Goal: Task Accomplishment & Management: Manage account settings

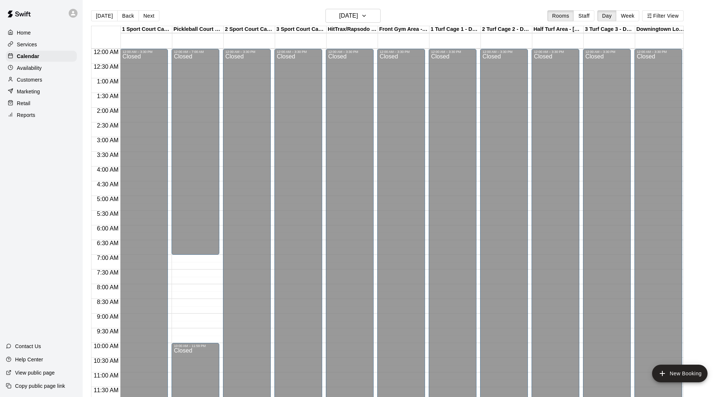
scroll to position [327, 0]
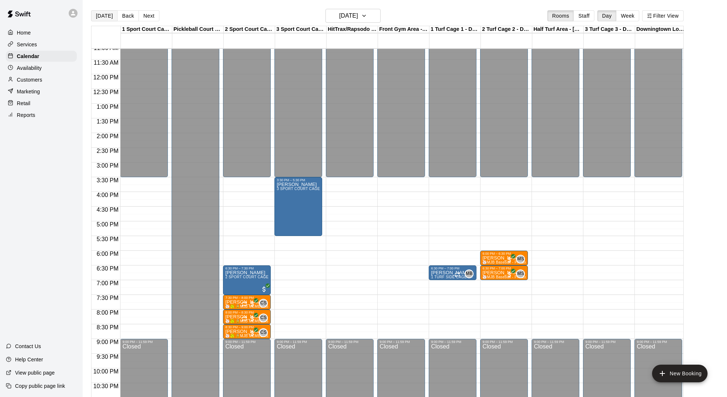
click at [105, 17] on button "[DATE]" at bounding box center [104, 15] width 26 height 11
click at [105, 17] on div "[DATE] Back [DATE][DATE] Rooms Staff Day Week Filter View 1 Sport Court Cage 1 …" at bounding box center [387, 207] width 592 height 397
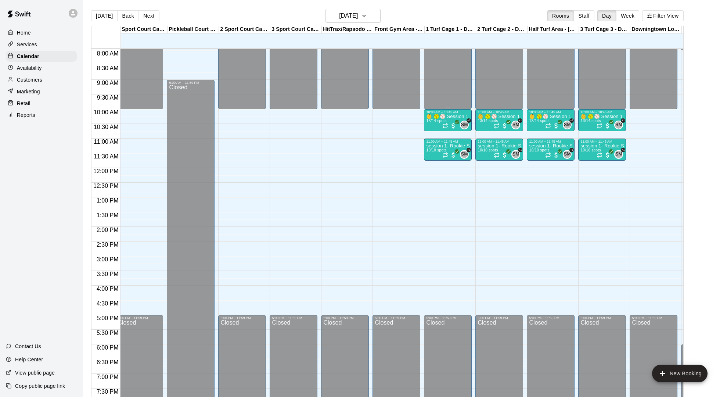
scroll to position [239, 5]
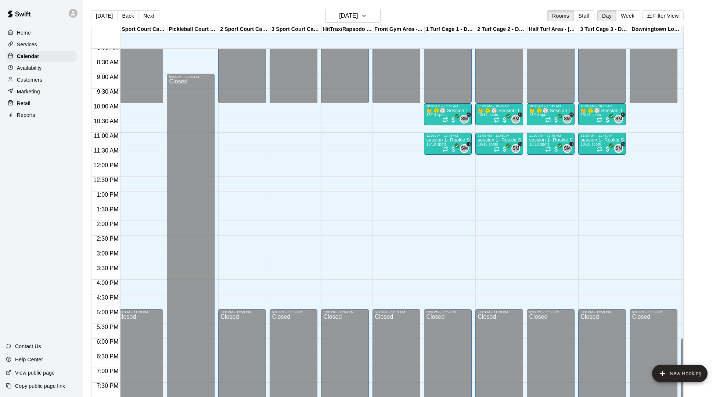
click at [435, 169] on div "12:00 AM – 10:00 AM Closed 10:00 AM – 10:45 AM 👶 🥎⚾️ Session 1 Little Sluggers-…" at bounding box center [448, 161] width 48 height 705
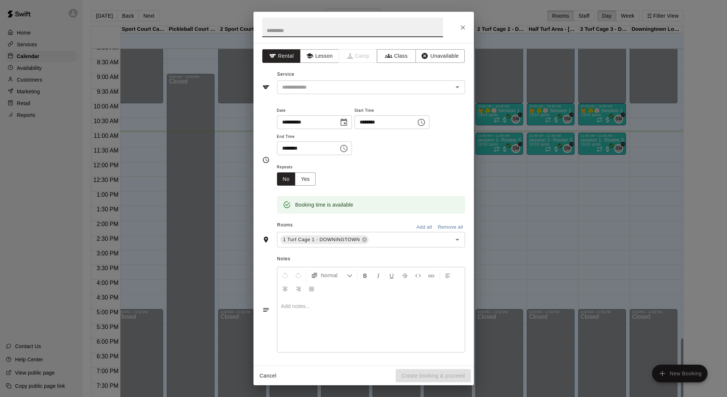
click at [345, 148] on icon "Choose time, selected time is 12:30 PM" at bounding box center [343, 148] width 9 height 9
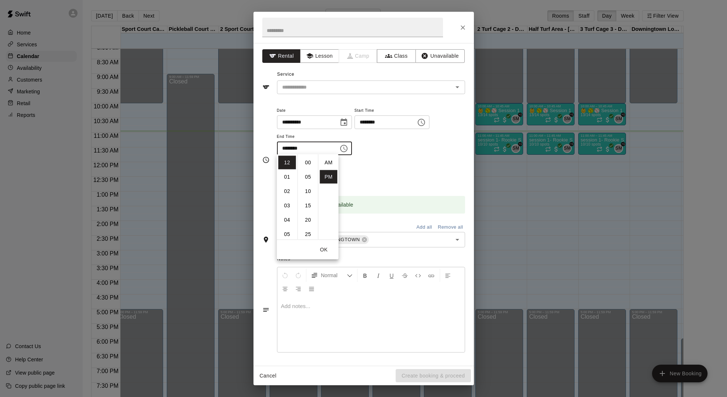
scroll to position [13, 0]
click at [285, 230] on li "05" at bounding box center [287, 234] width 18 height 14
click at [307, 164] on li "00" at bounding box center [308, 163] width 18 height 14
type input "********"
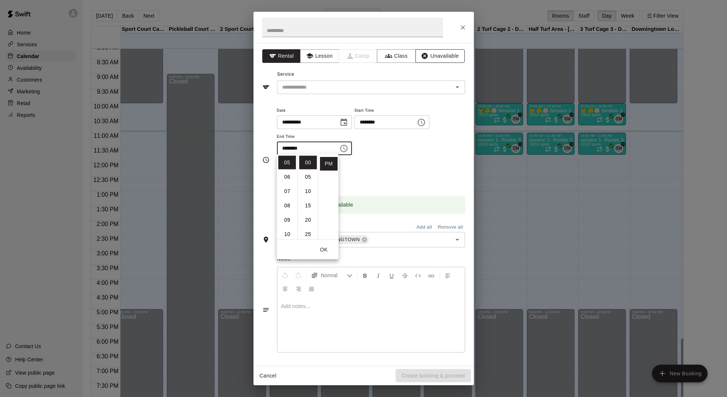
click at [443, 55] on button "Unavailable" at bounding box center [439, 56] width 49 height 14
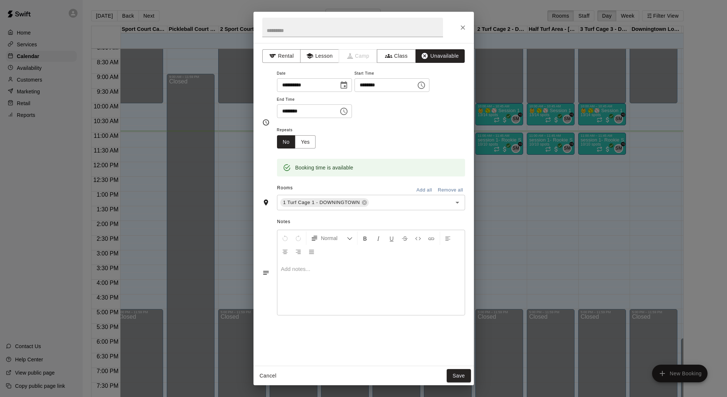
click at [423, 187] on button "Add all" at bounding box center [425, 189] width 24 height 11
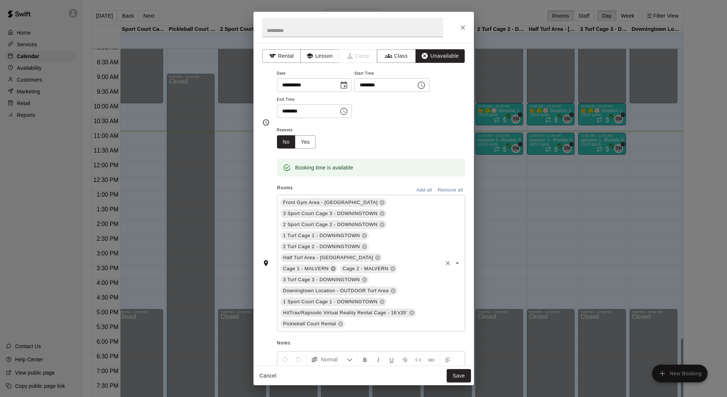
click at [336, 266] on icon at bounding box center [333, 269] width 6 height 6
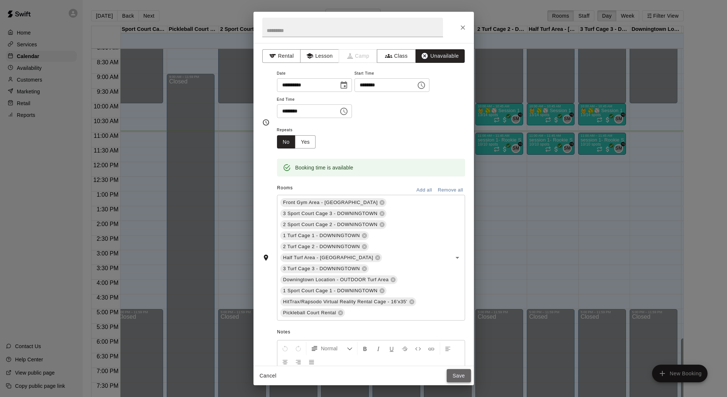
click at [457, 375] on button "Save" at bounding box center [459, 376] width 24 height 14
